Goal: Information Seeking & Learning: Find specific fact

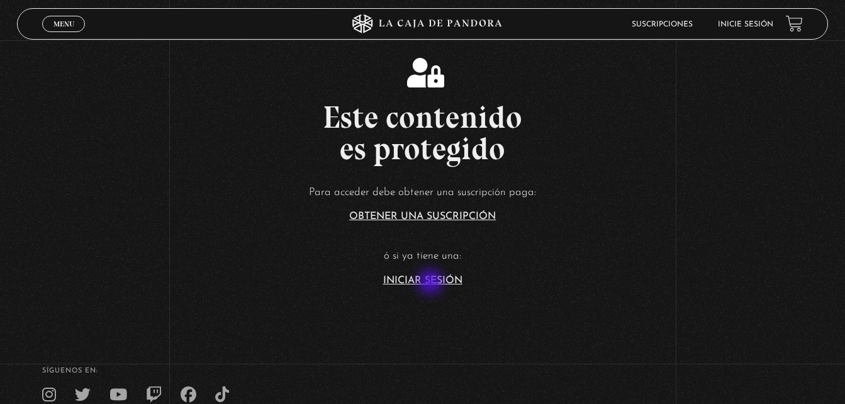
click at [432, 283] on link "Iniciar Sesión" at bounding box center [422, 281] width 79 height 10
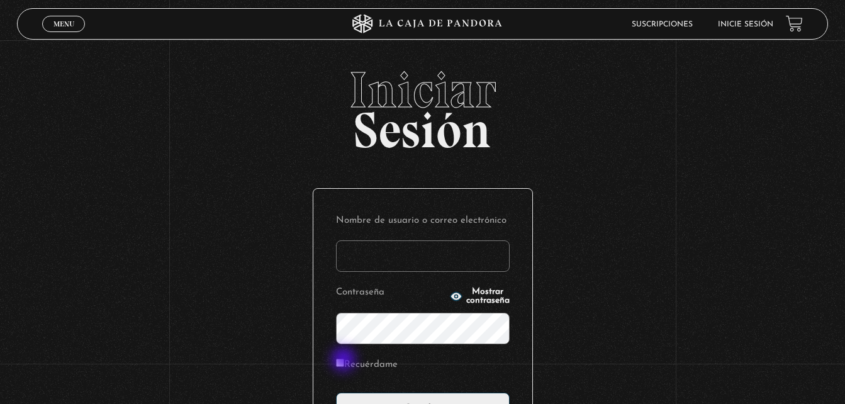
type input "angieherrera555@gmail.com"
click at [344, 361] on input "Recuérdame" at bounding box center [340, 363] width 8 height 8
checkbox input "true"
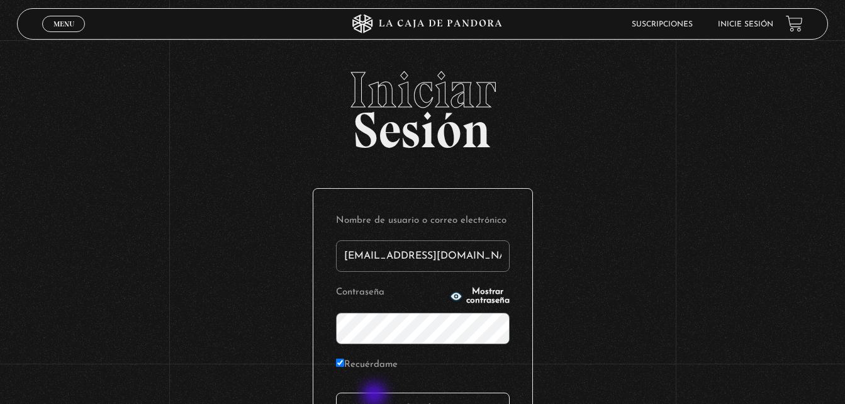
click at [376, 396] on input "Acceder" at bounding box center [423, 408] width 174 height 31
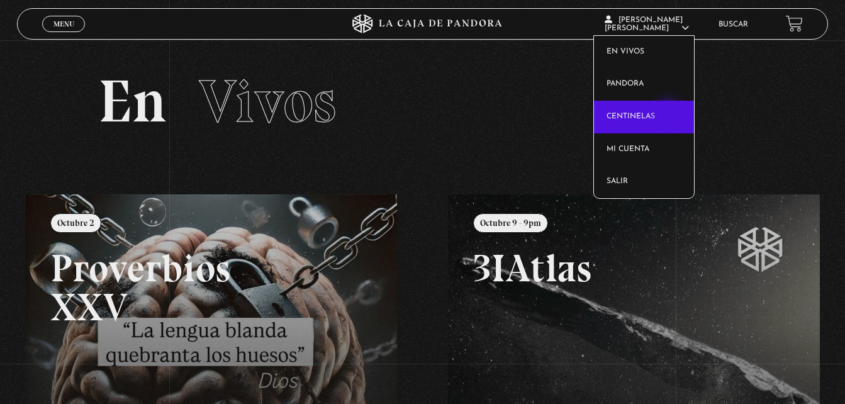
click at [670, 115] on link "Centinelas" at bounding box center [644, 117] width 100 height 33
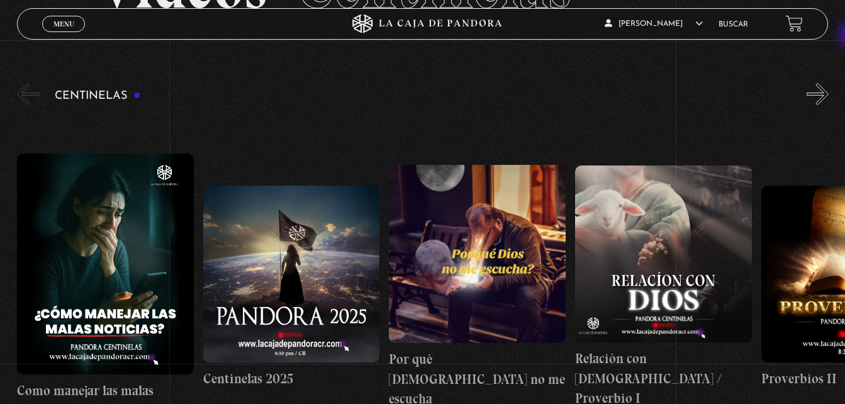
scroll to position [99, 0]
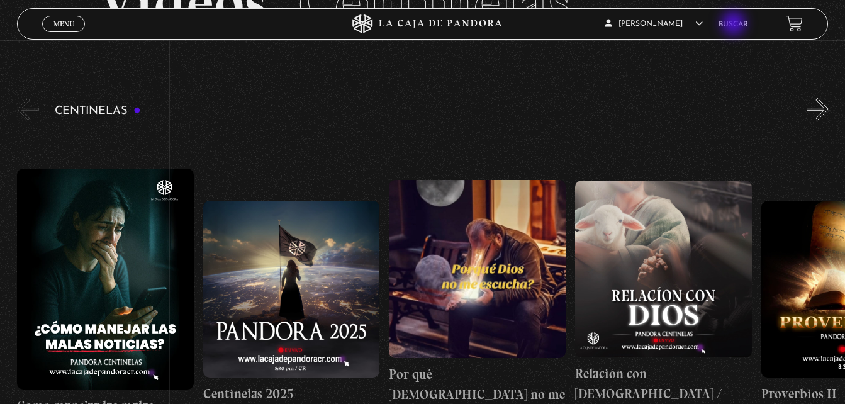
click at [735, 25] on link "Buscar" at bounding box center [734, 25] width 30 height 8
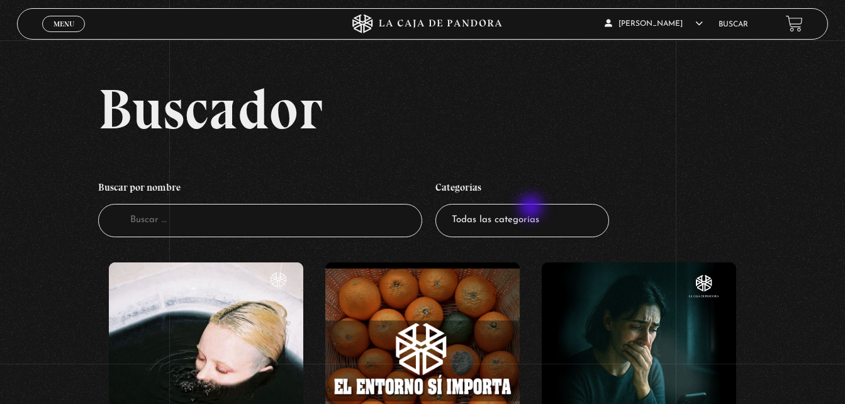
click at [533, 208] on select "Todas las categorías 11:11 Humanitario (1) Amo los Lunes (4) Análisis de series…" at bounding box center [523, 220] width 174 height 33
select select "centinelas"
click at [440, 204] on select "Todas las categorías 11:11 Humanitario (1) Amo los Lunes (4) Análisis de series…" at bounding box center [523, 220] width 174 height 33
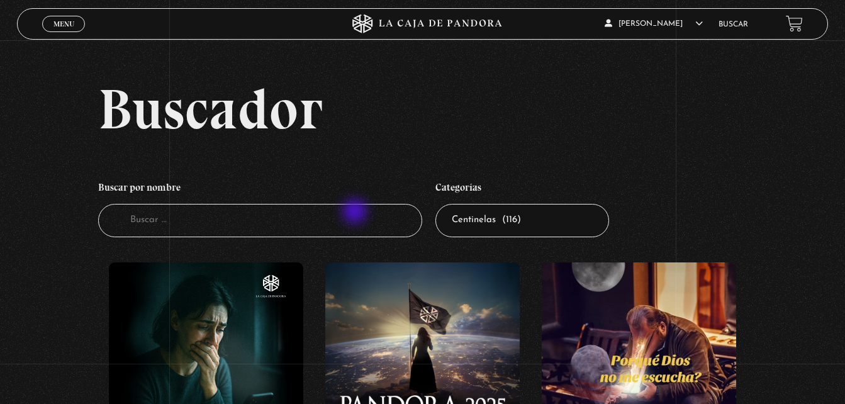
drag, startPoint x: 0, startPoint y: 0, endPoint x: 368, endPoint y: 220, distance: 428.6
click at [368, 220] on input "Buscador" at bounding box center [260, 220] width 325 height 33
type input "centinelas"
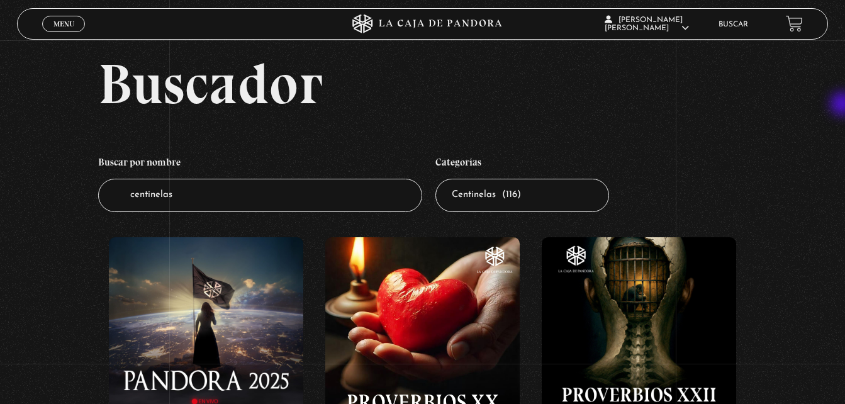
scroll to position [32, 0]
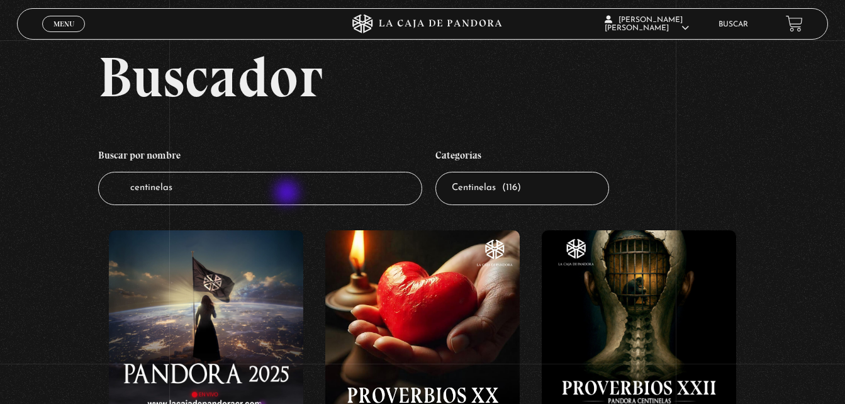
click at [288, 194] on input "centinelas" at bounding box center [260, 188] width 325 height 33
type input "c"
type input "proverbios"
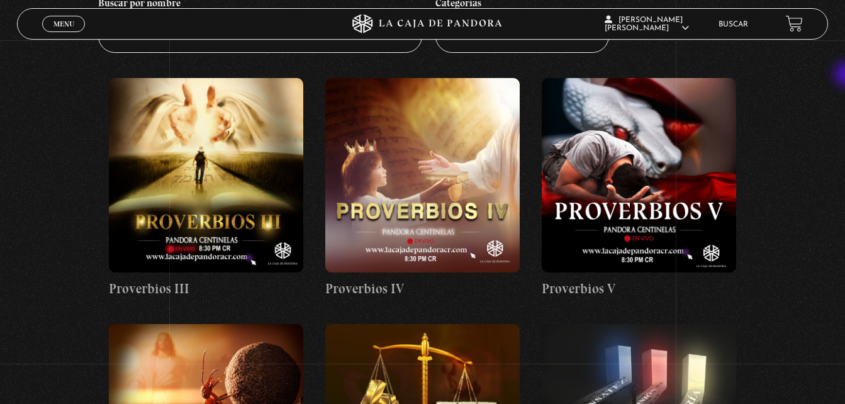
scroll to position [181, 0]
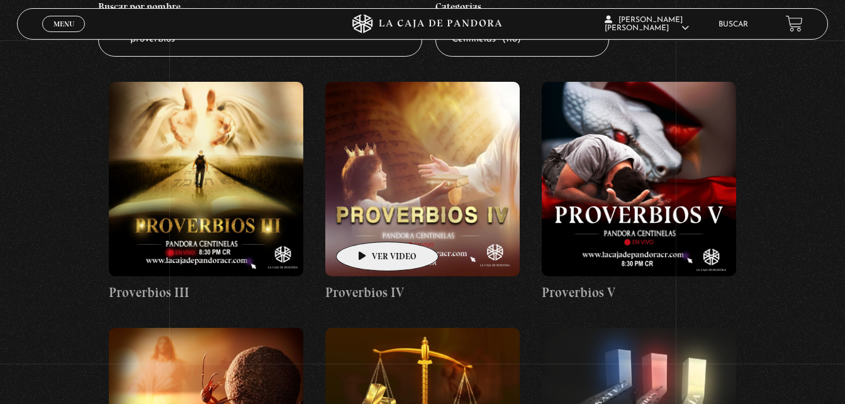
click at [368, 223] on figure at bounding box center [422, 179] width 195 height 195
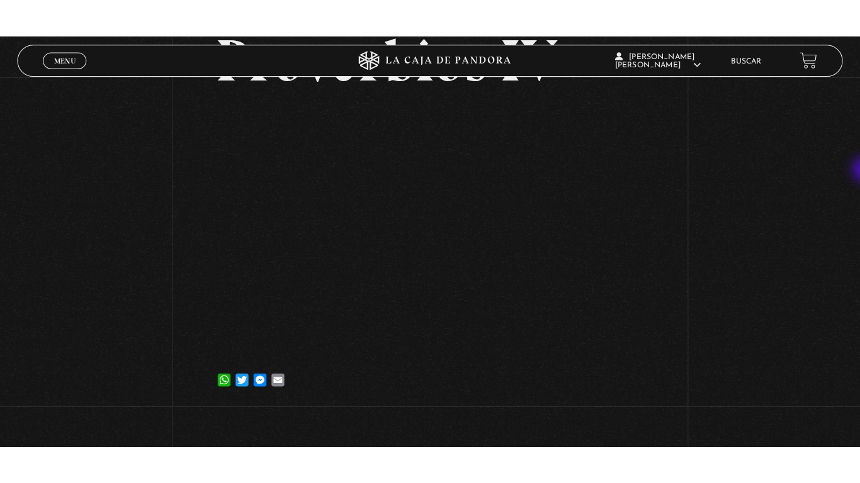
scroll to position [112, 0]
